Goal: Task Accomplishment & Management: Use online tool/utility

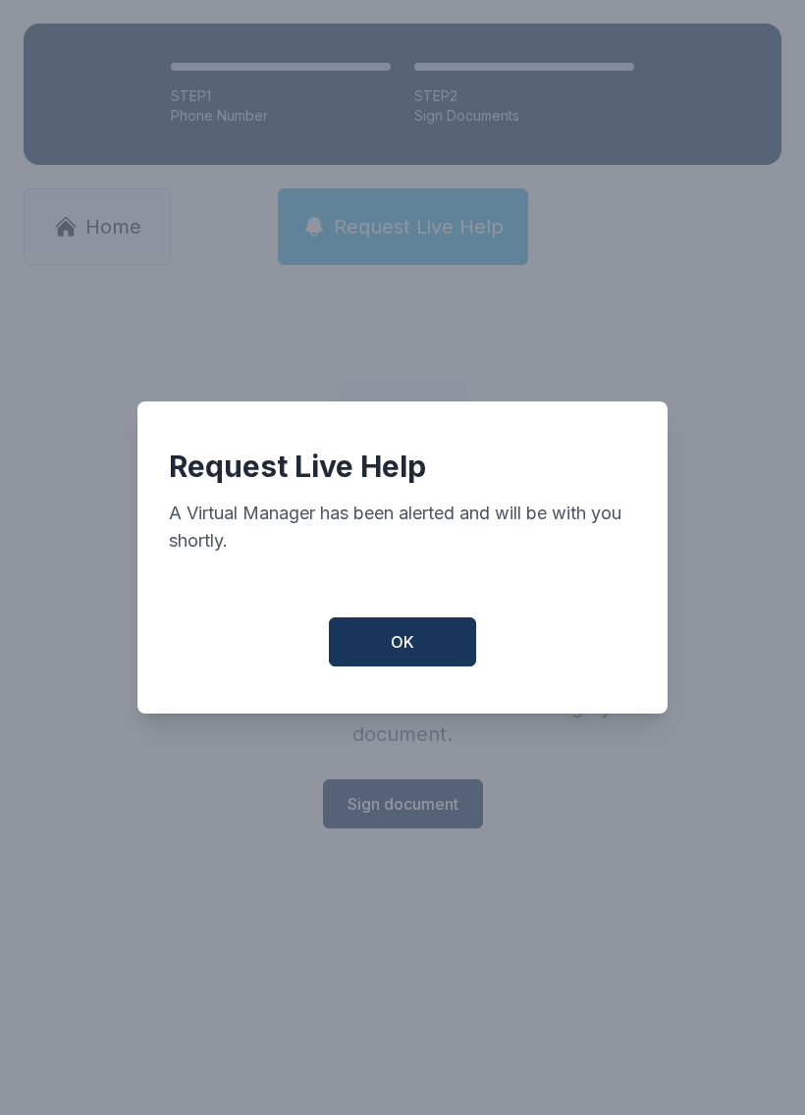
click at [412, 647] on span "OK" at bounding box center [403, 642] width 24 height 24
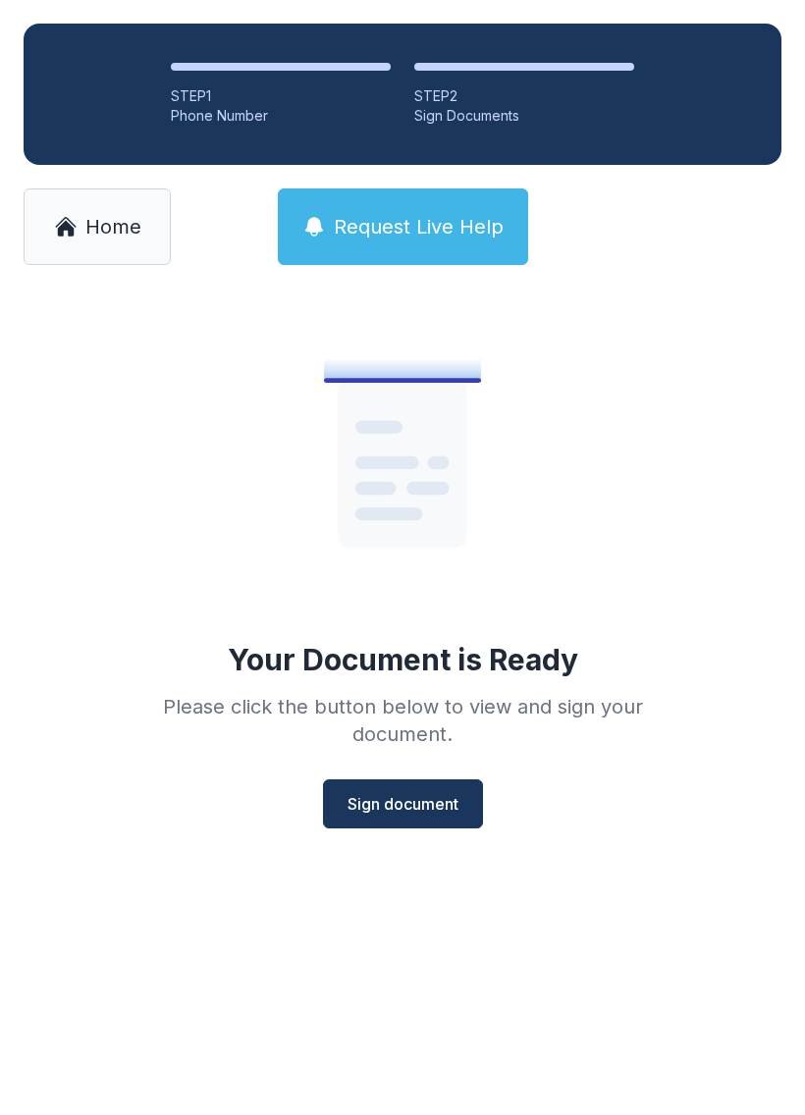
click at [405, 809] on span "Sign document" at bounding box center [402, 804] width 111 height 24
click at [379, 801] on span "Sign document" at bounding box center [402, 804] width 111 height 24
click at [80, 210] on link "Home" at bounding box center [97, 226] width 147 height 77
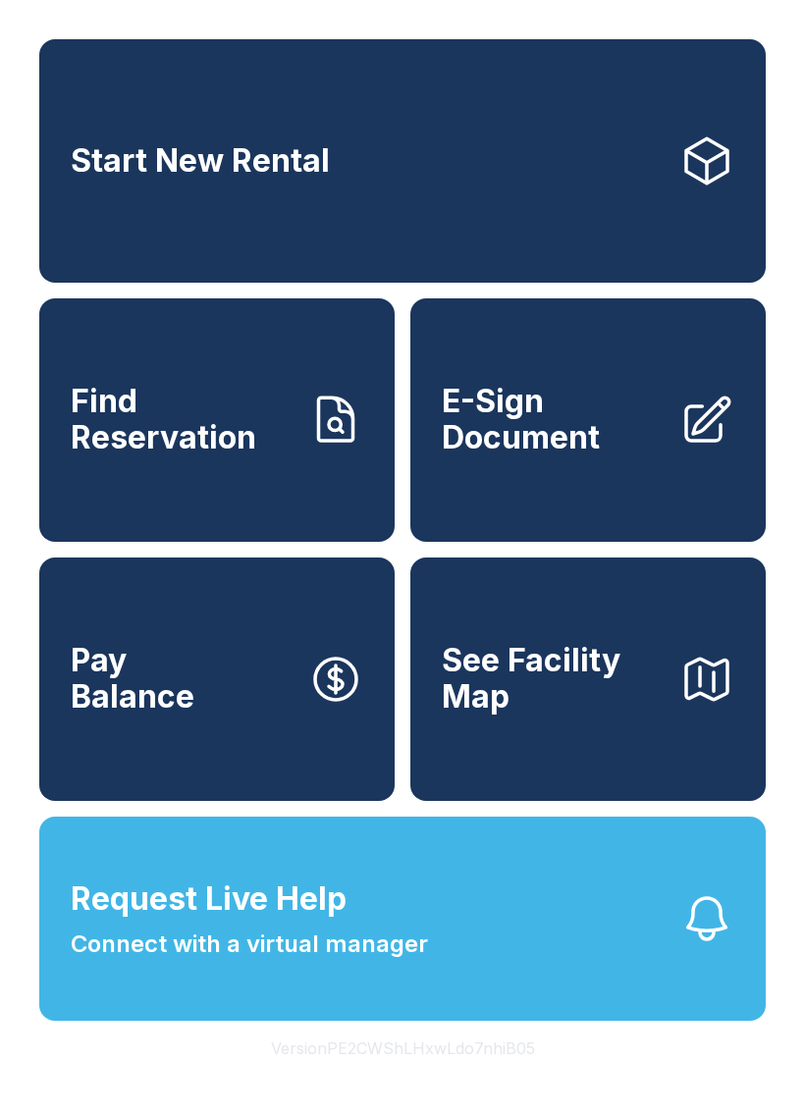
click at [508, 447] on span "E-Sign Document" at bounding box center [553, 420] width 222 height 72
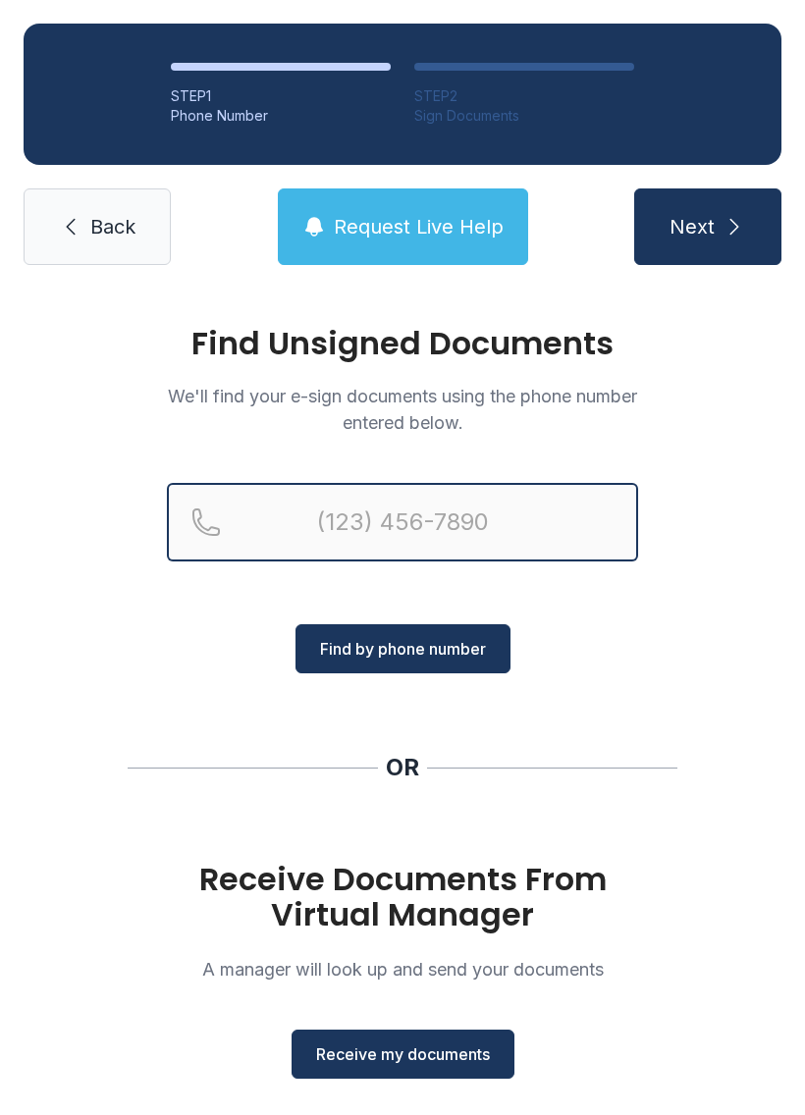
click at [282, 536] on input "Reservation phone number" at bounding box center [402, 522] width 471 height 79
click at [619, 552] on input "[PHONE_NUMBER]" at bounding box center [402, 522] width 471 height 79
type input "[PHONE_NUMBER]"
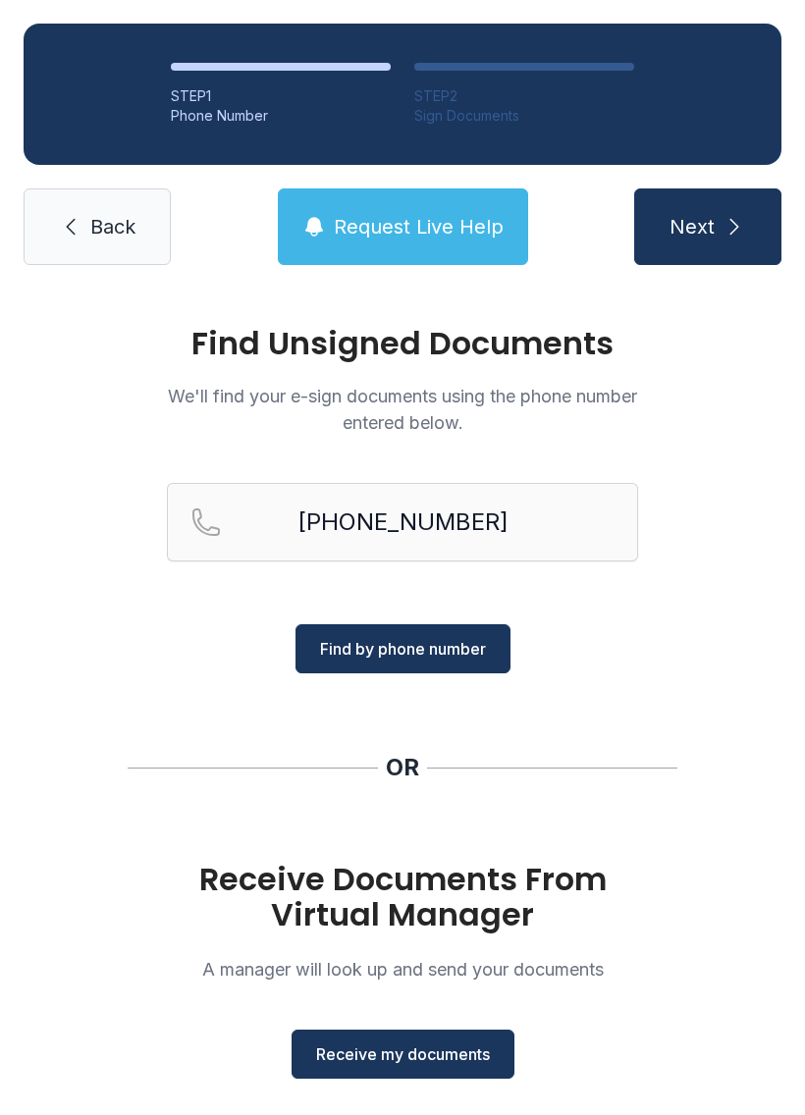
click at [636, 613] on div "[PHONE_NUMBER]" at bounding box center [402, 553] width 471 height 141
click at [692, 222] on span "Next" at bounding box center [691, 226] width 45 height 27
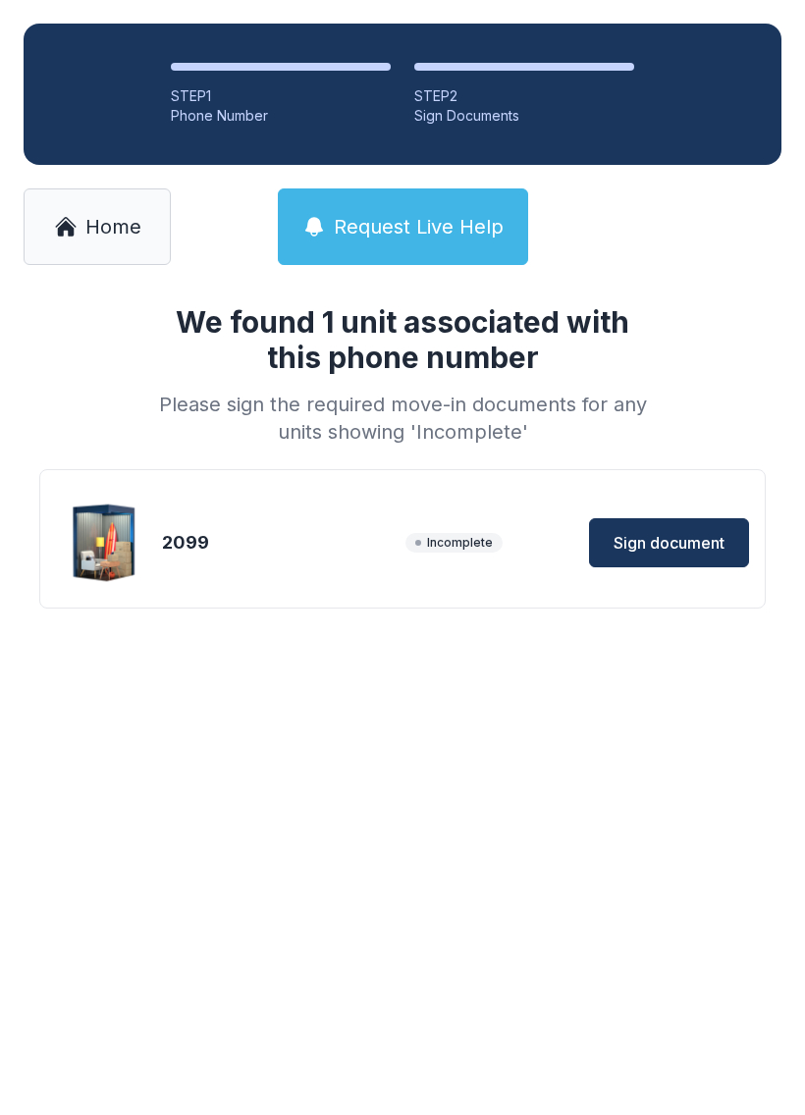
click at [659, 542] on span "Sign document" at bounding box center [668, 543] width 111 height 24
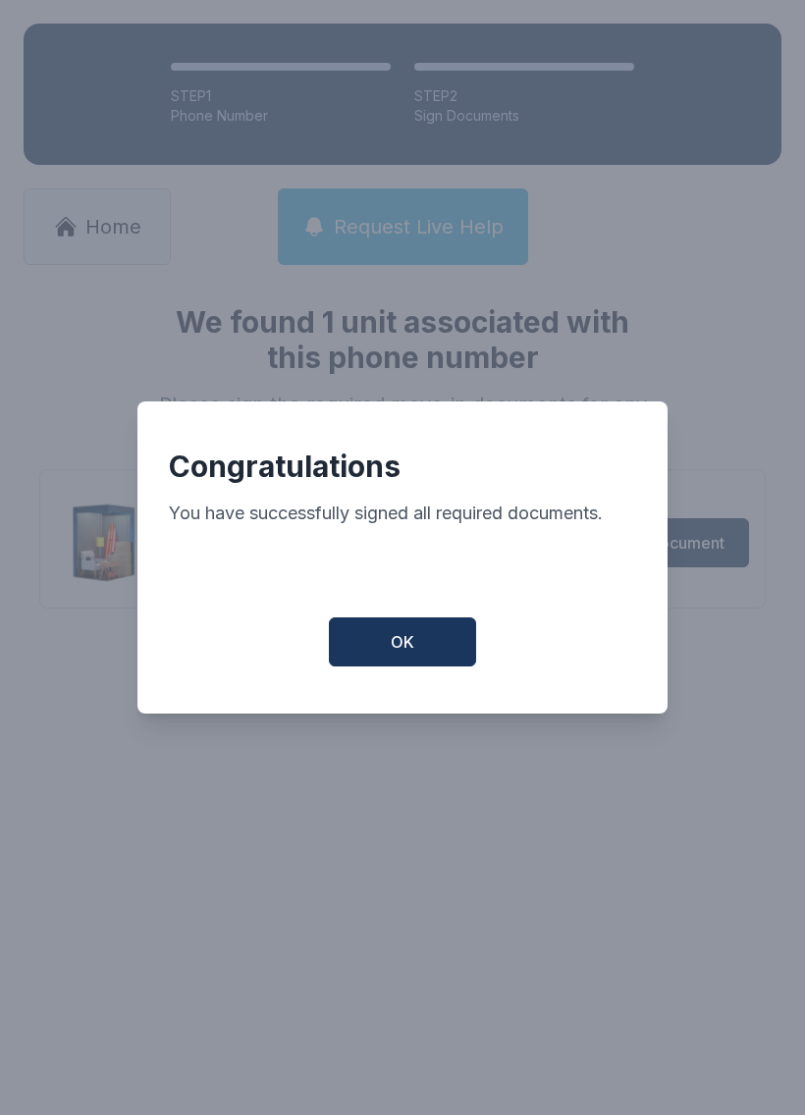
click at [392, 651] on span "OK" at bounding box center [403, 642] width 24 height 24
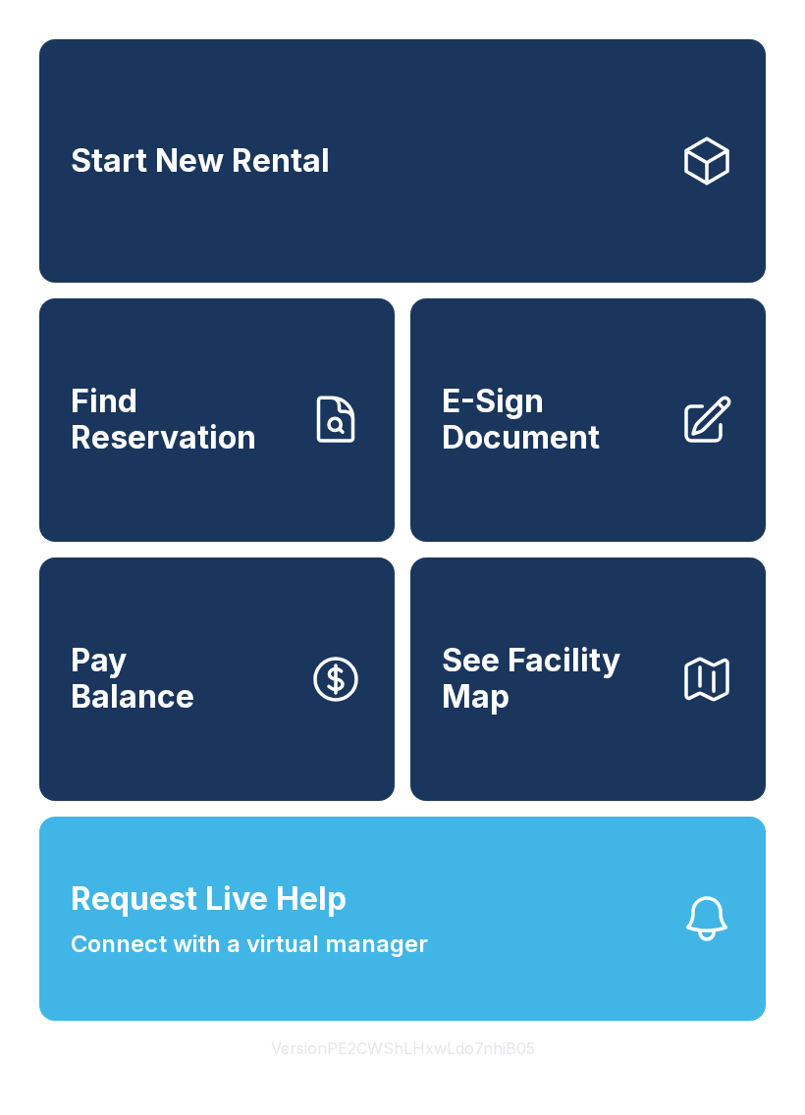
click at [225, 1095] on div "Start New Rental Find Reservation E-Sign Document Pay Balance See Facility Map …" at bounding box center [402, 557] width 805 height 1115
